Goal: Information Seeking & Learning: Understand process/instructions

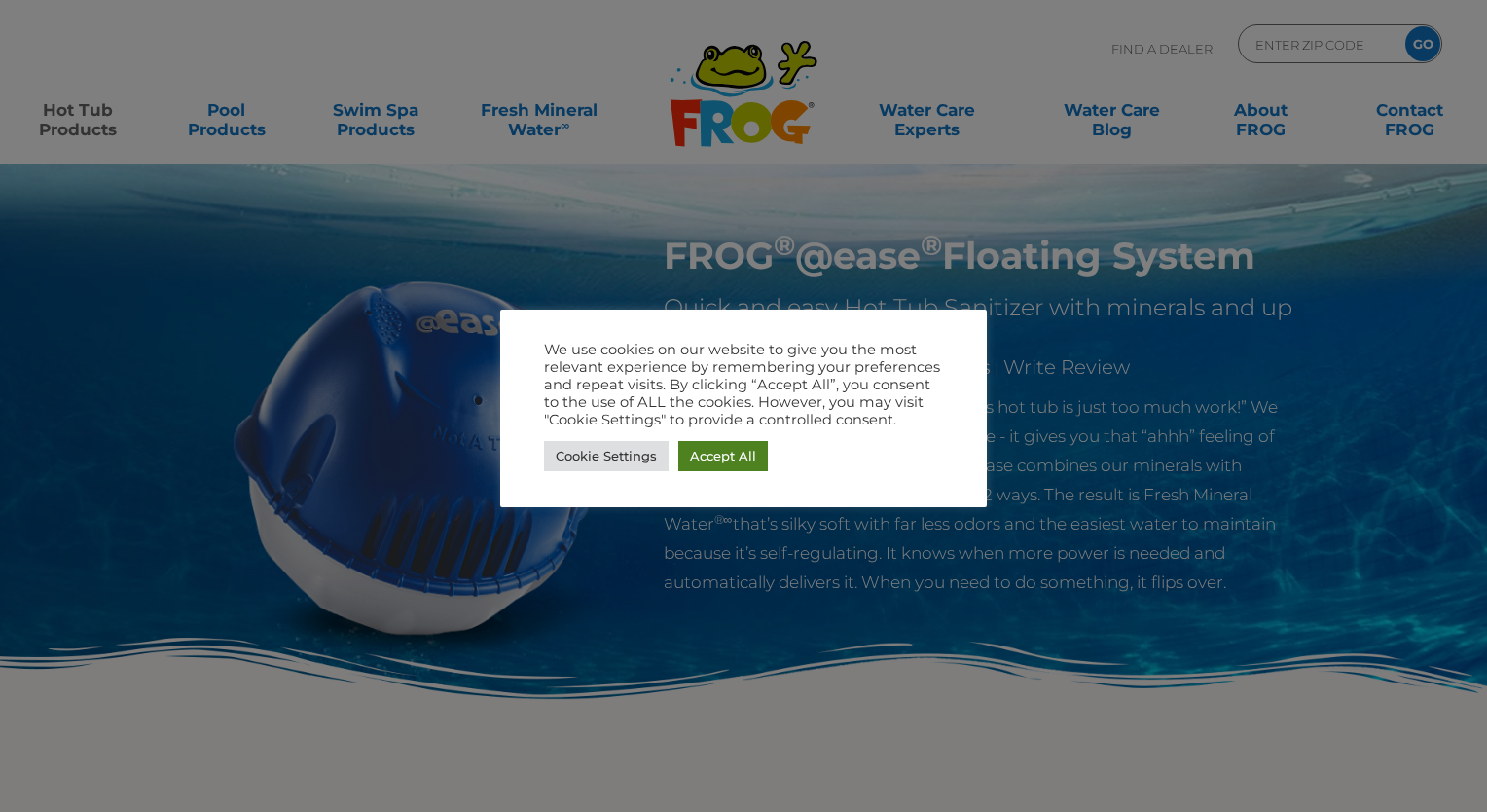
click at [706, 463] on link "Accept All" at bounding box center [723, 456] width 89 height 30
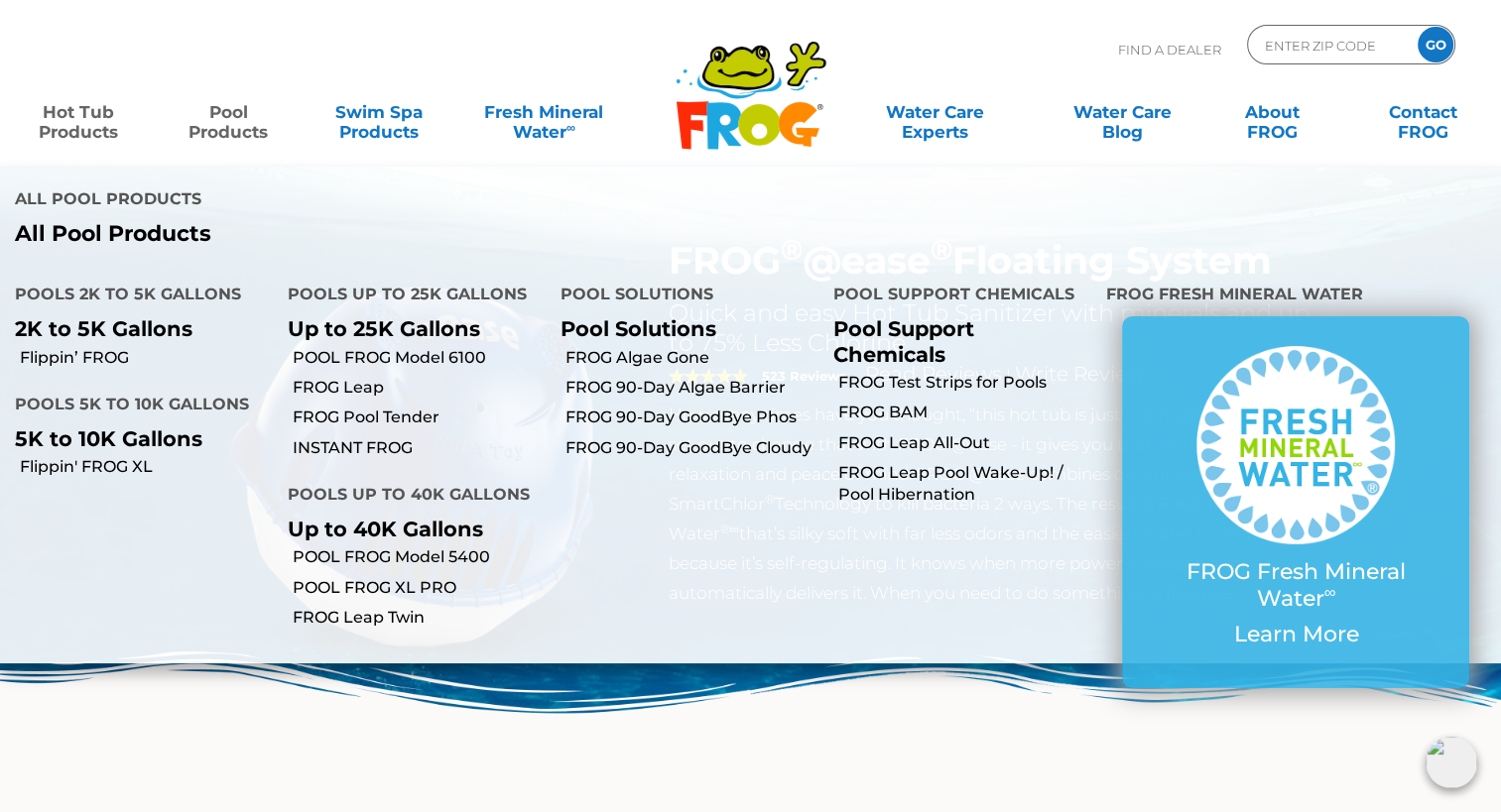
click at [230, 117] on link "Pool Products" at bounding box center [229, 112] width 117 height 40
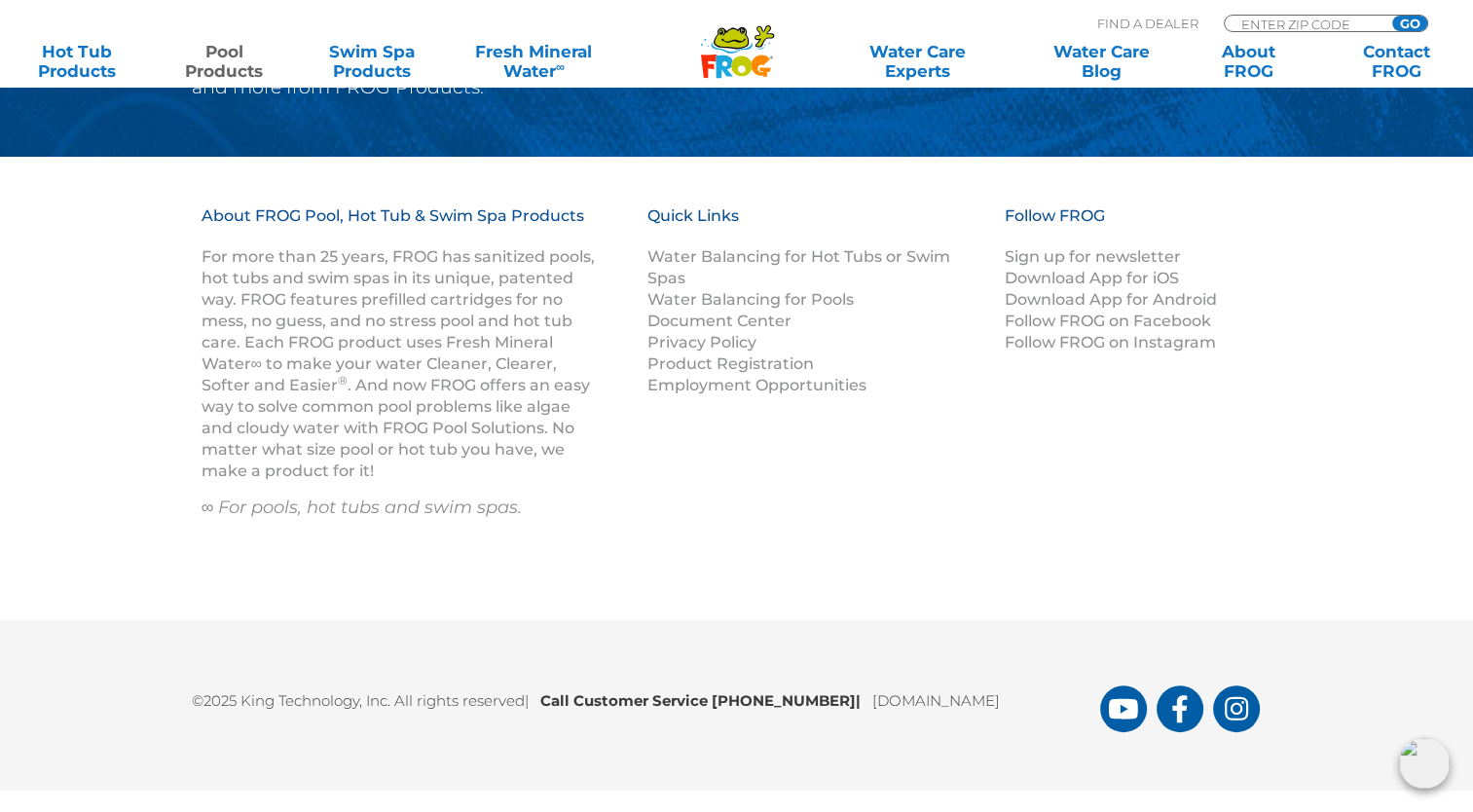
scroll to position [7899, 0]
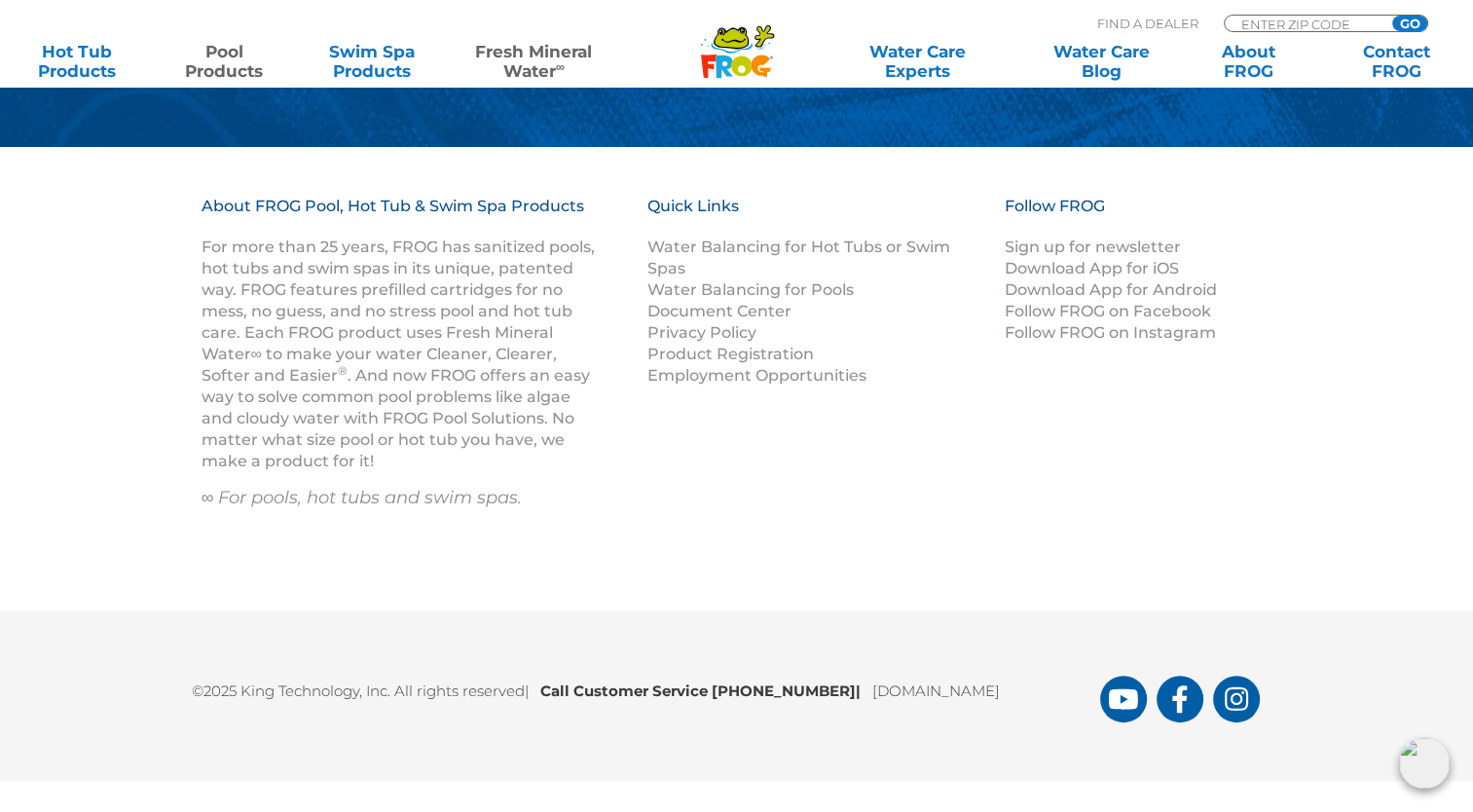
click at [542, 53] on link "Fresh Mineral Water ∞" at bounding box center [533, 62] width 143 height 39
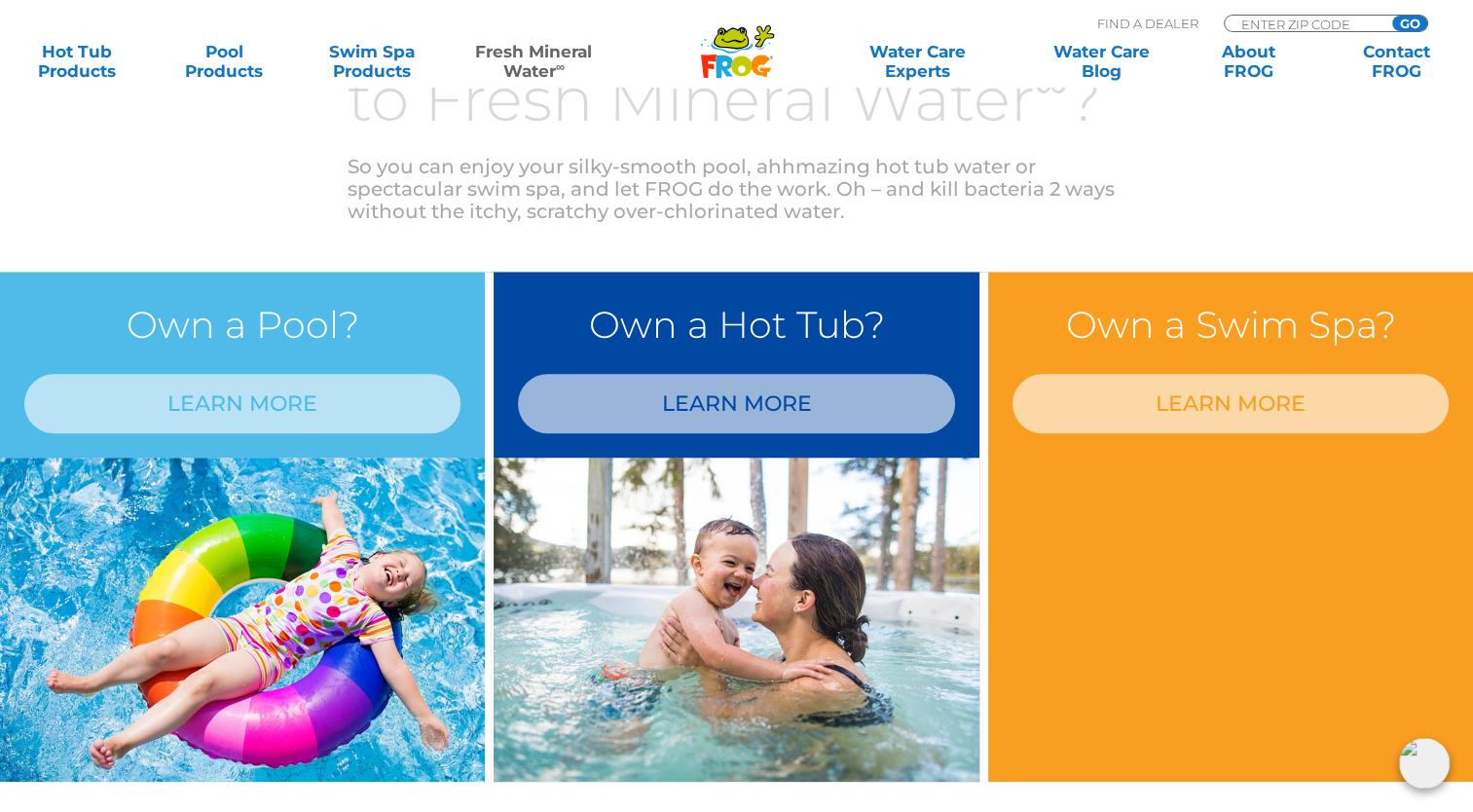
scroll to position [1495, 0]
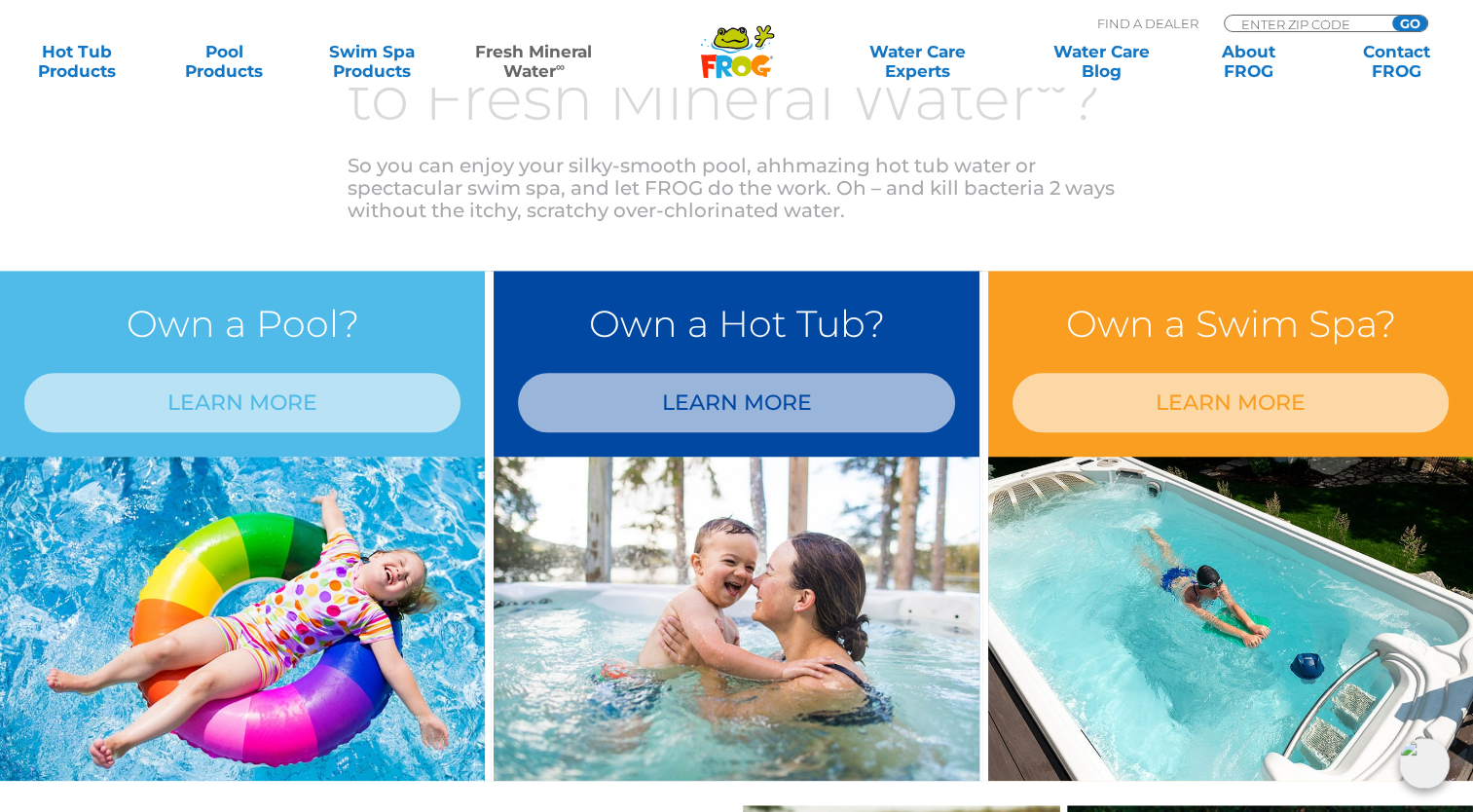
click at [751, 66] on icon at bounding box center [760, 67] width 20 height 22
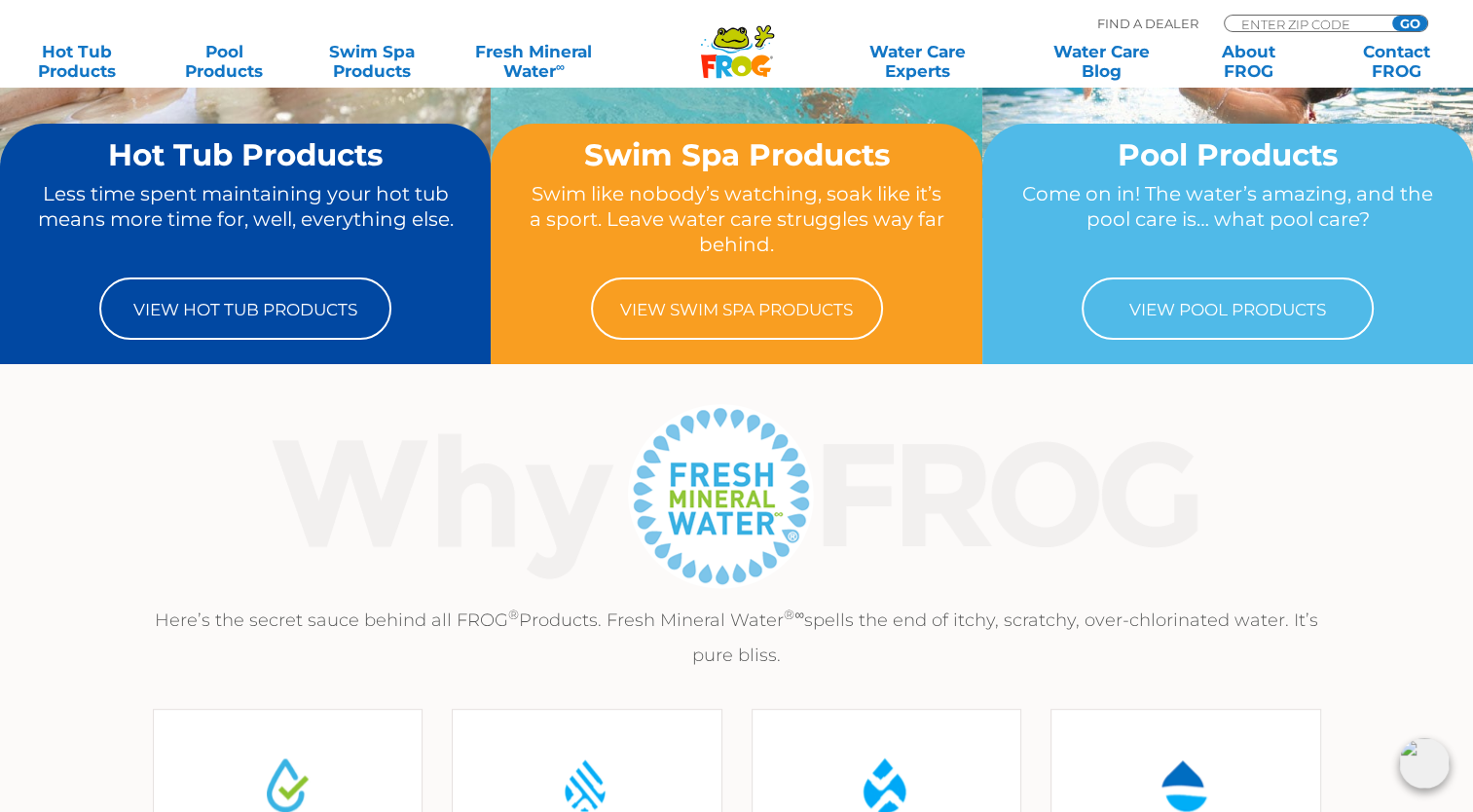
scroll to position [287, 0]
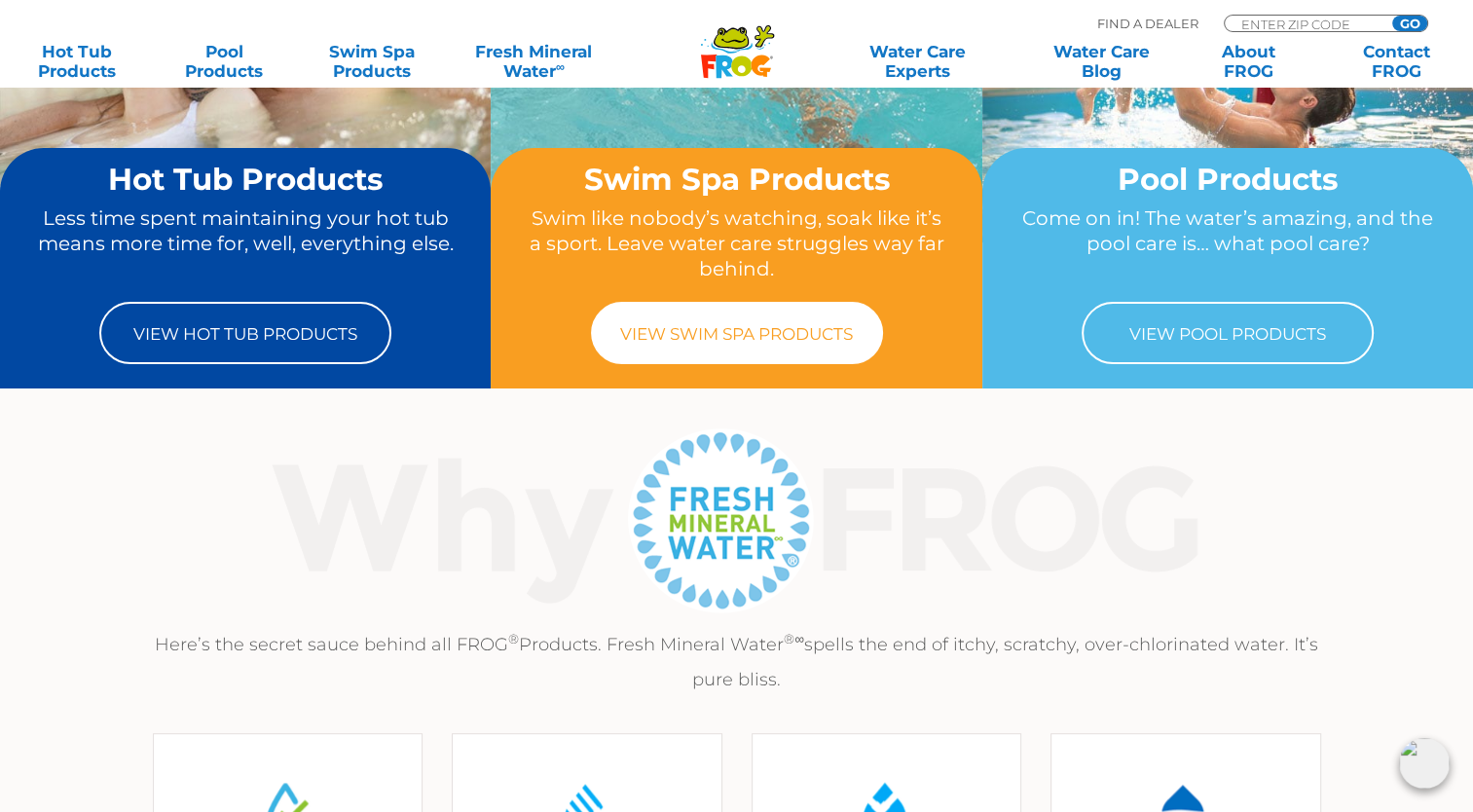
click at [717, 353] on link "View Swim Spa Products" at bounding box center [736, 333] width 292 height 63
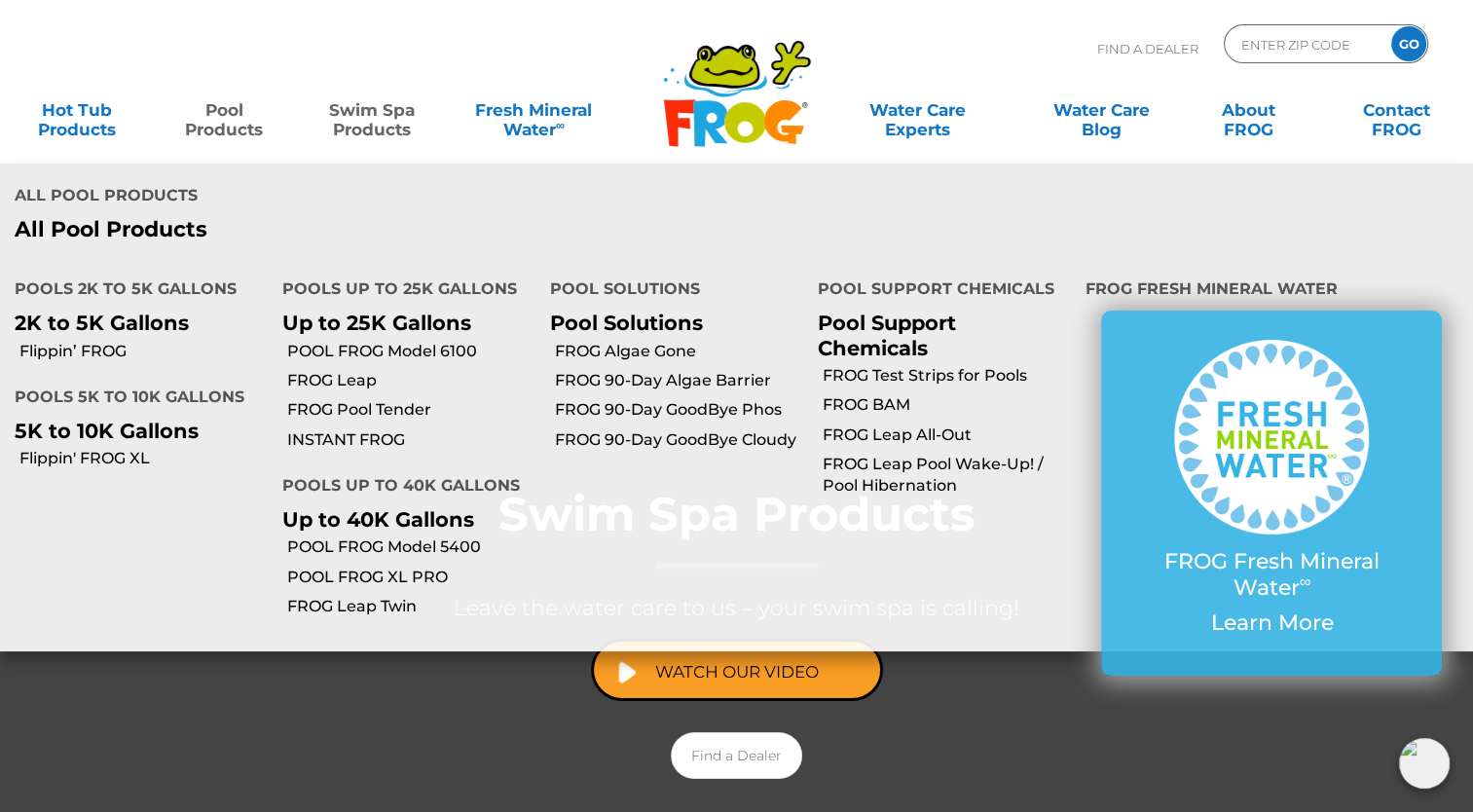
click at [239, 122] on link "Pool Products" at bounding box center [225, 110] width 115 height 39
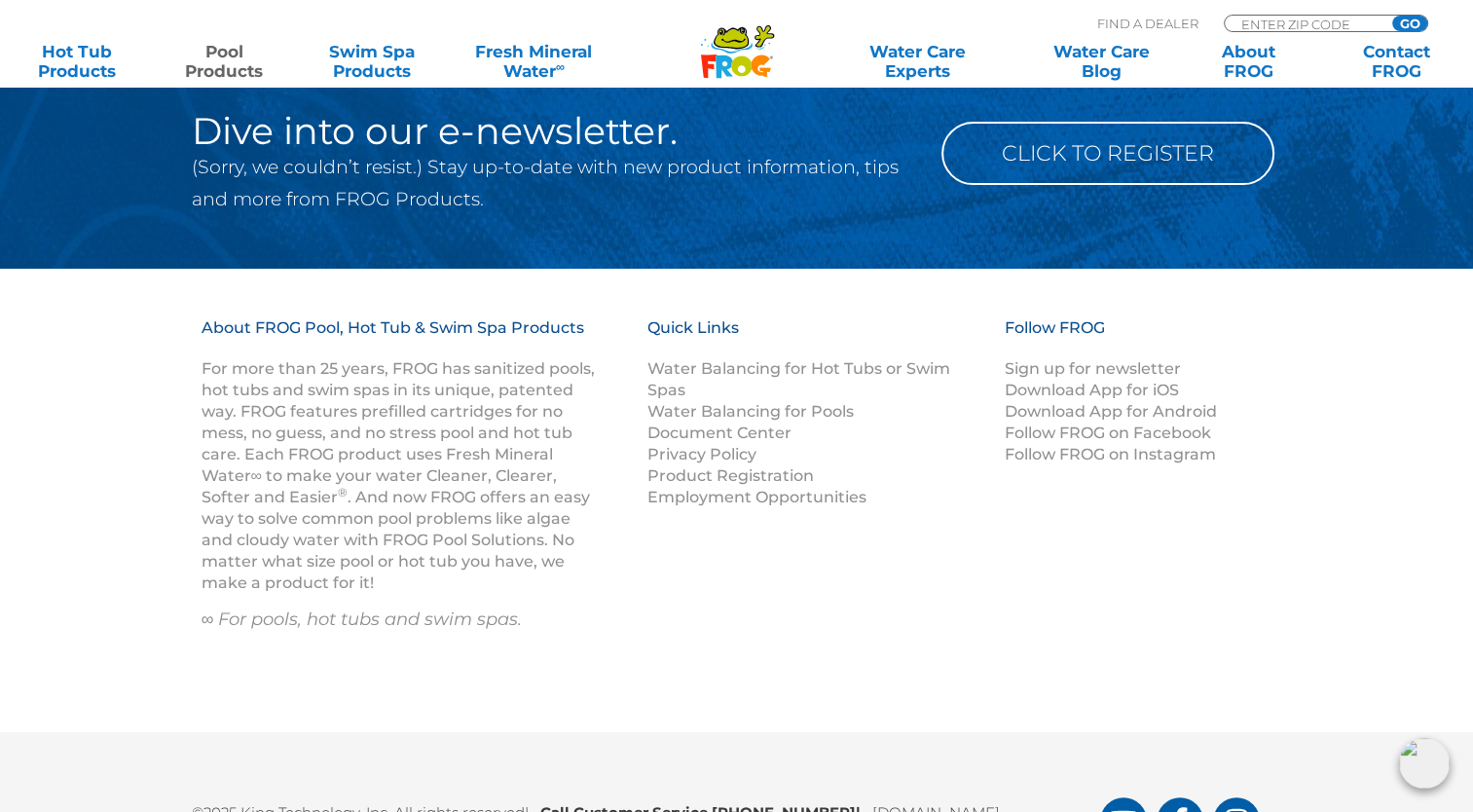
scroll to position [7899, 0]
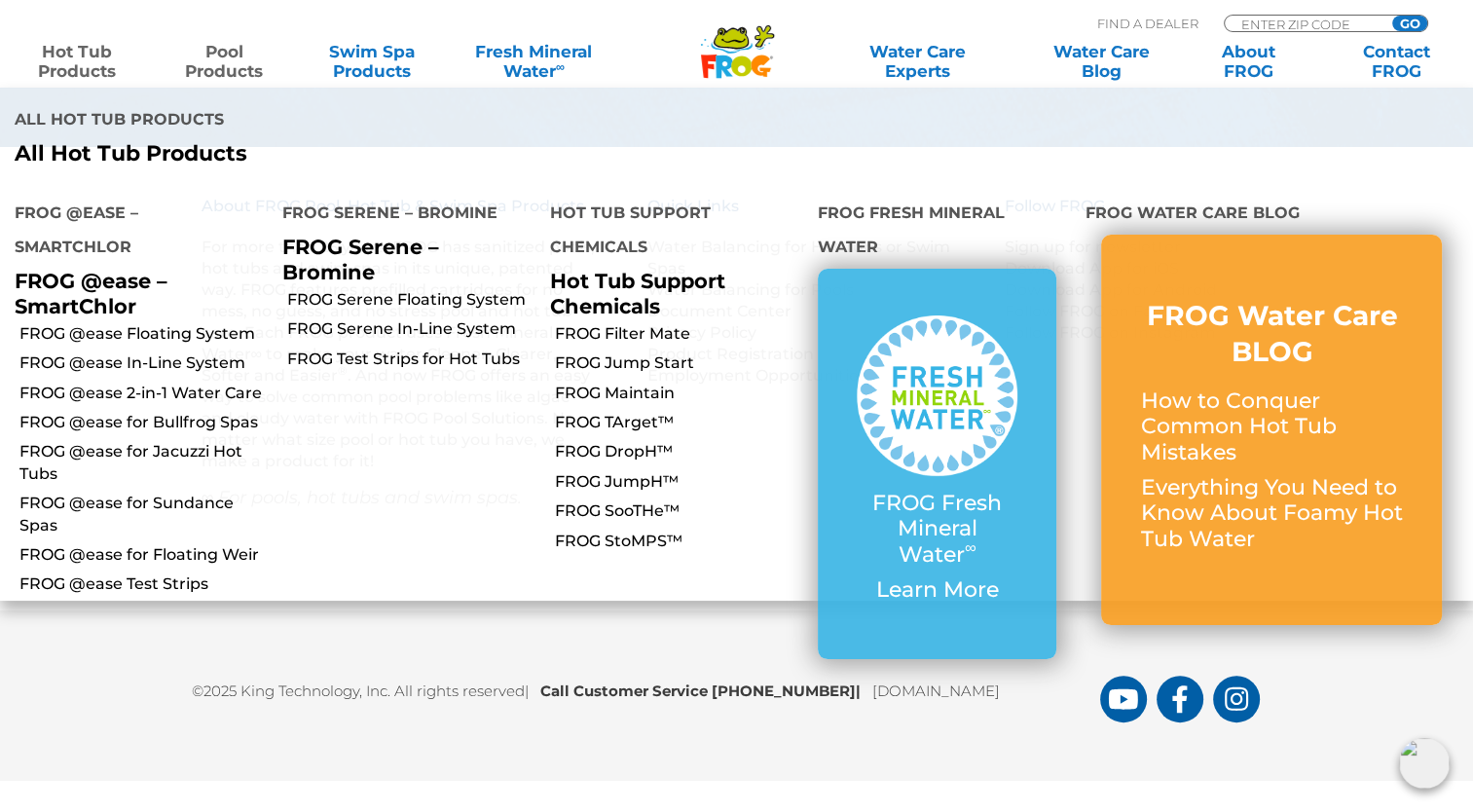
click at [43, 64] on link "Hot Tub Products" at bounding box center [76, 62] width 115 height 39
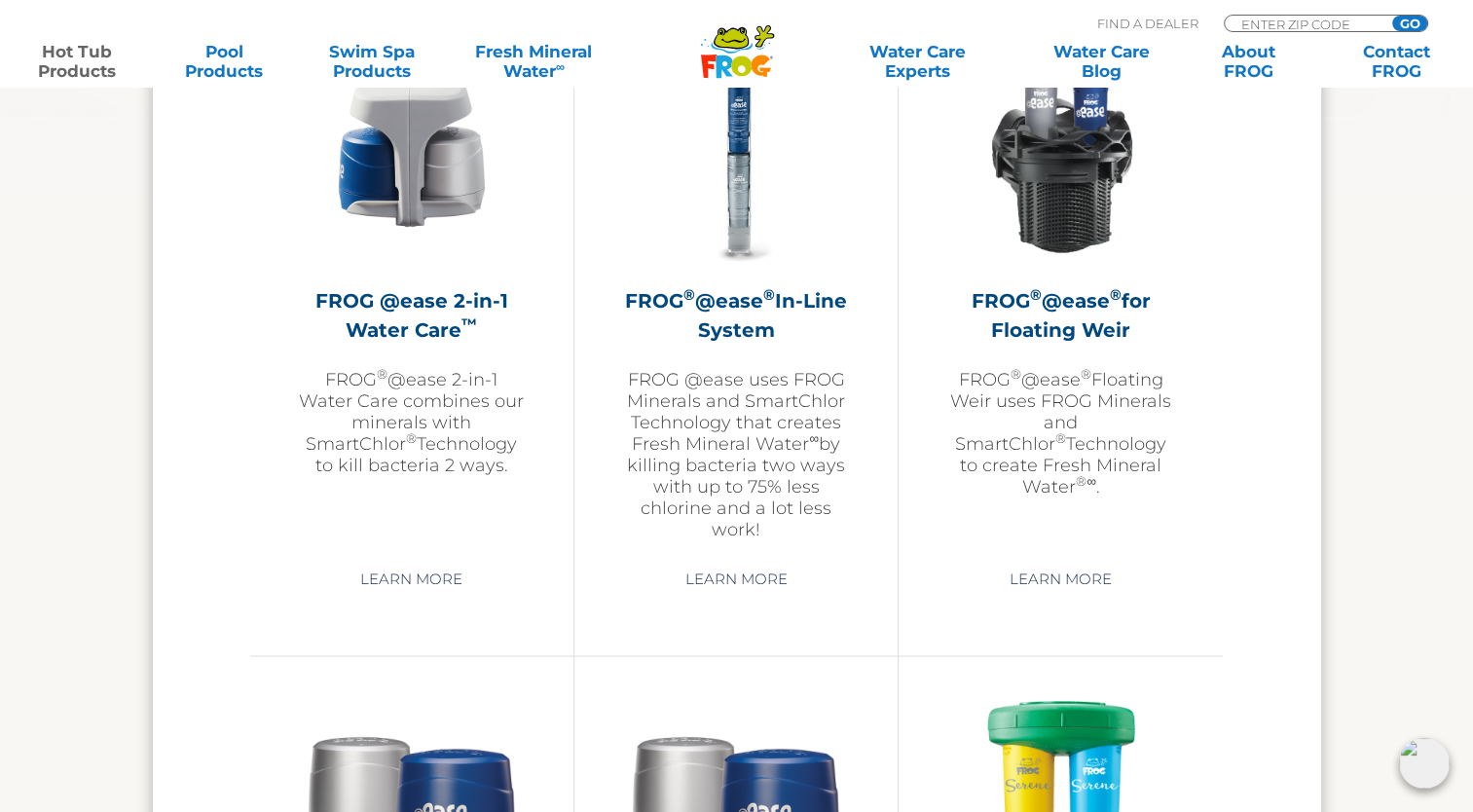
scroll to position [2912, 0]
click at [751, 323] on h2 "FROG ® @ease ® In-Line System" at bounding box center [736, 316] width 226 height 59
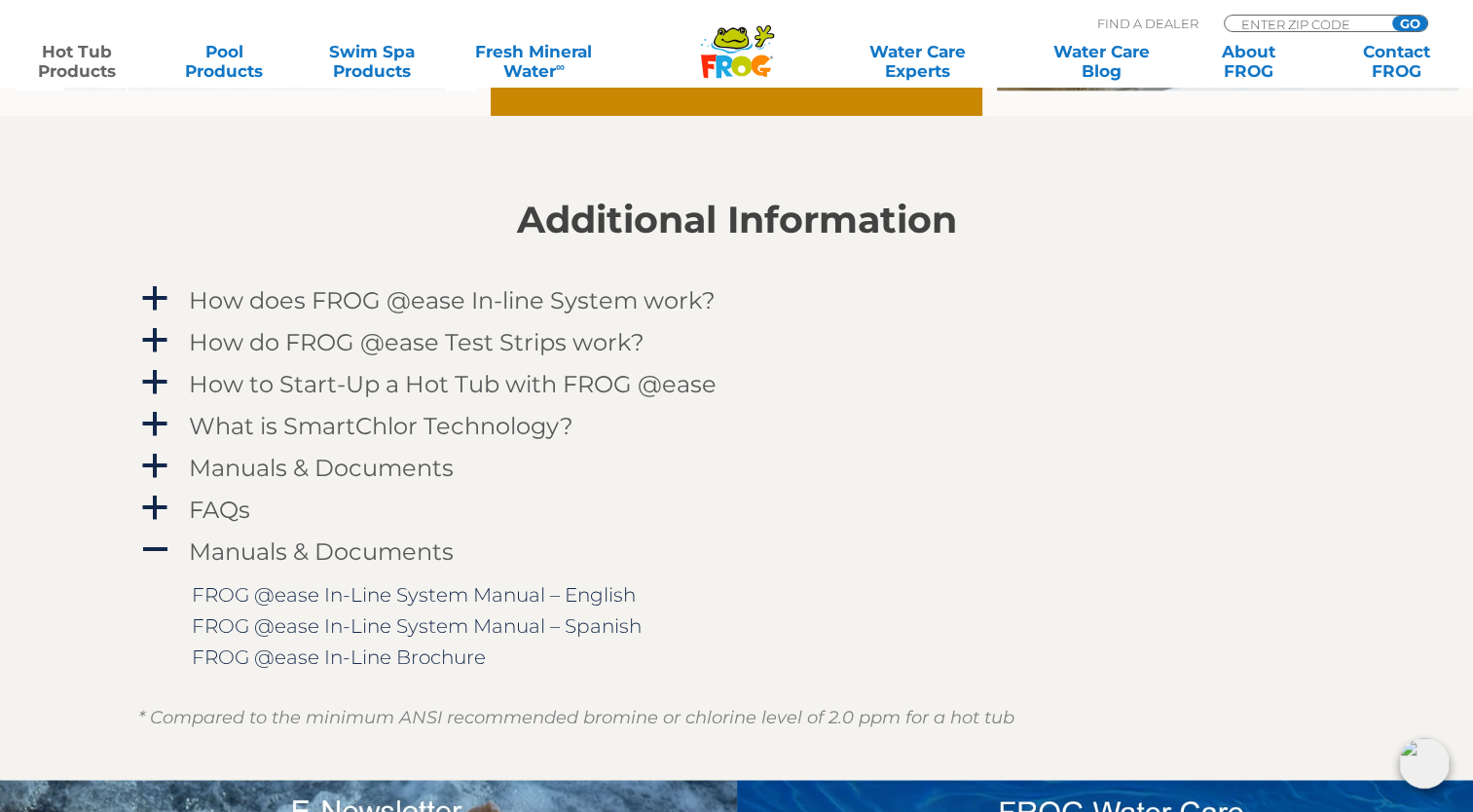
scroll to position [1832, 0]
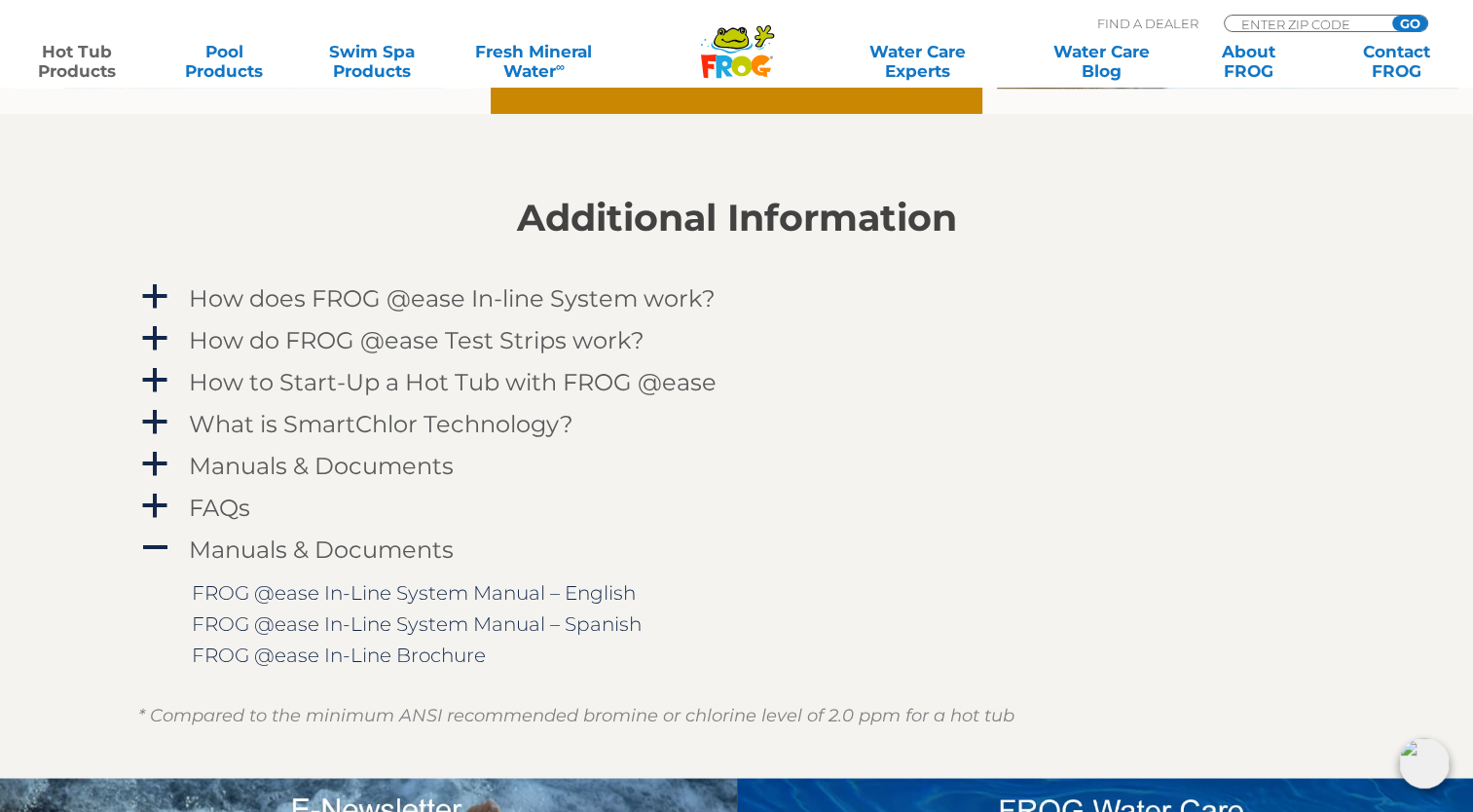
click at [338, 416] on h4 "What is SmartChlor Technology?" at bounding box center [381, 424] width 384 height 26
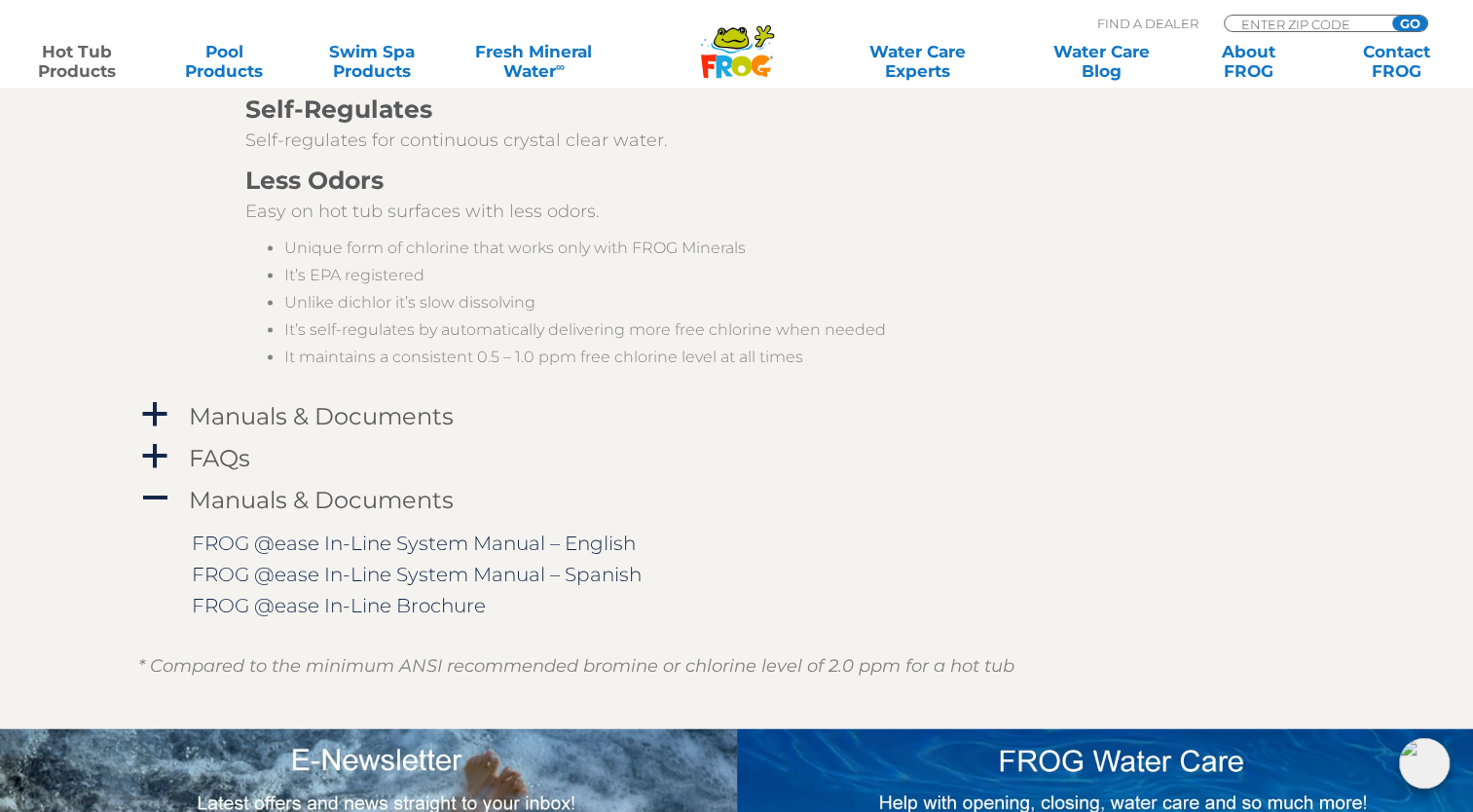
scroll to position [2694, 0]
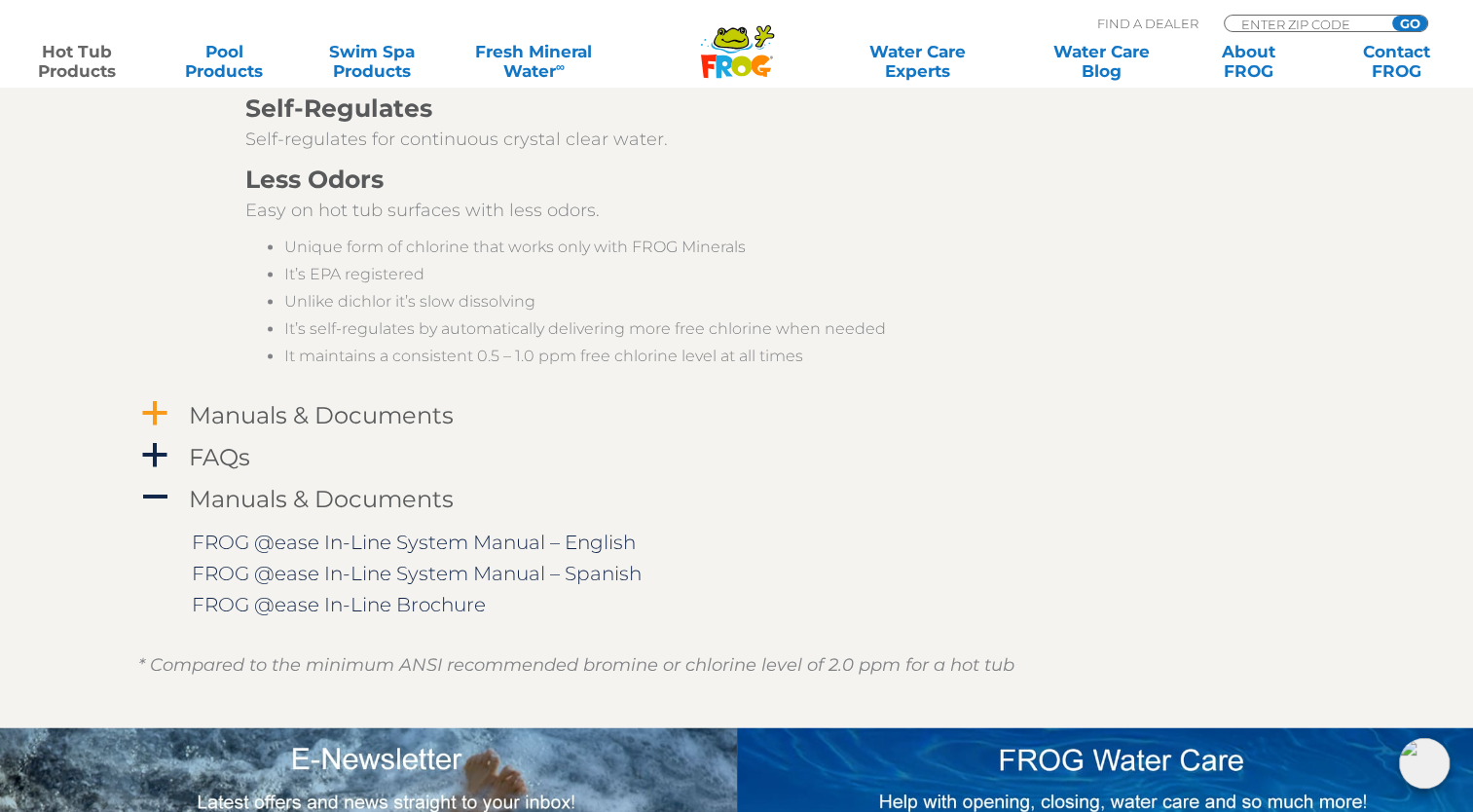
click at [328, 419] on h4 "Manuals & Documents" at bounding box center [322, 415] width 265 height 26
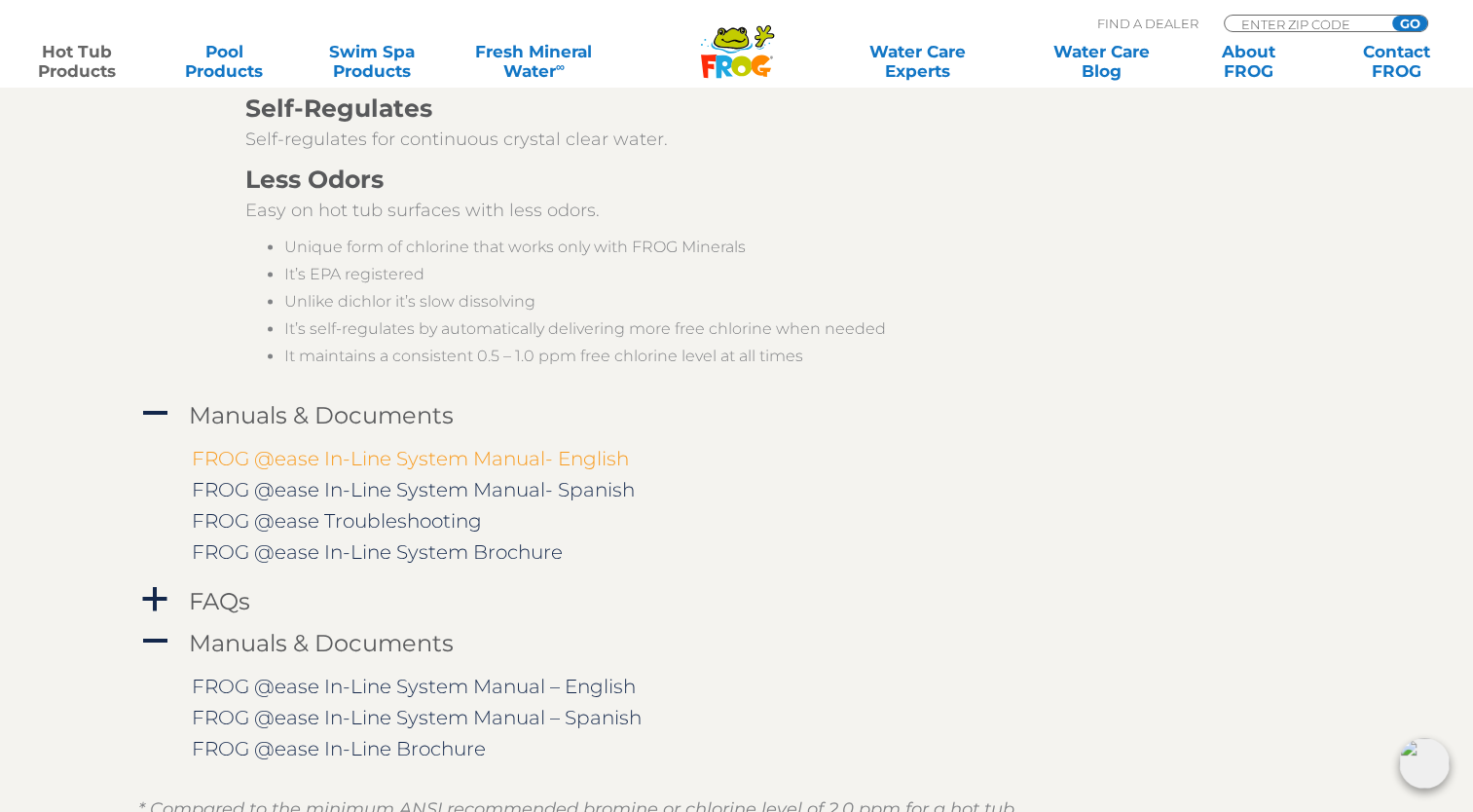
click at [332, 454] on link "FROG @ease In-Line System Manual- English" at bounding box center [411, 459] width 437 height 24
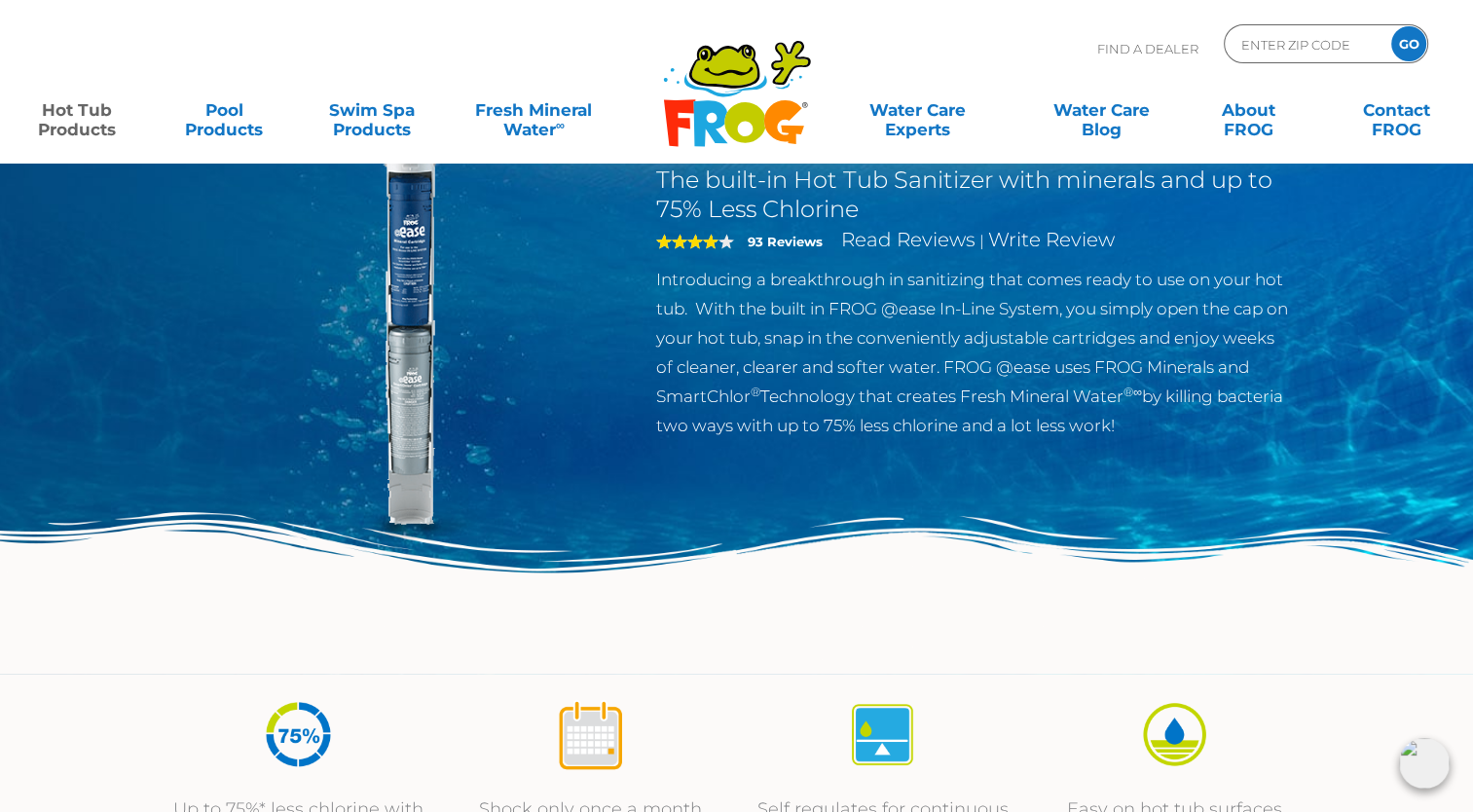
scroll to position [0, 0]
